Goal: Find contact information: Find contact information

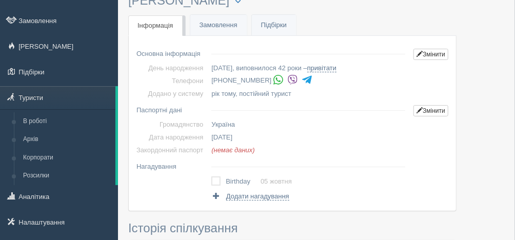
scroll to position [140, 0]
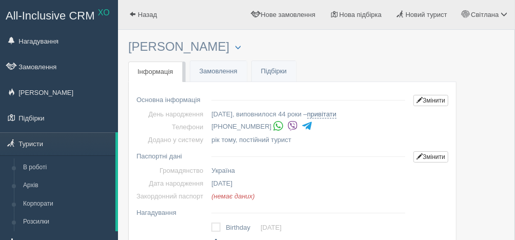
click at [287, 126] on img at bounding box center [292, 126] width 11 height 11
